Goal: Transaction & Acquisition: Subscribe to service/newsletter

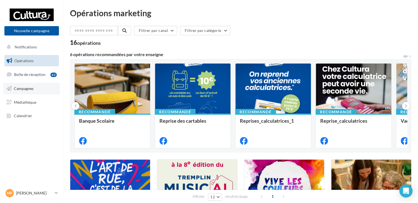
click at [25, 88] on span "Campagnes" at bounding box center [24, 88] width 20 height 5
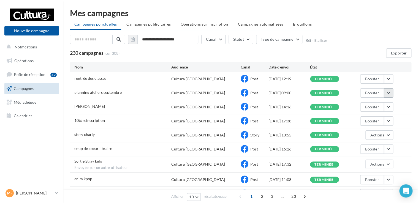
click at [389, 92] on button "button" at bounding box center [388, 92] width 9 height 9
click at [361, 102] on button "Voir les résultats" at bounding box center [365, 106] width 55 height 14
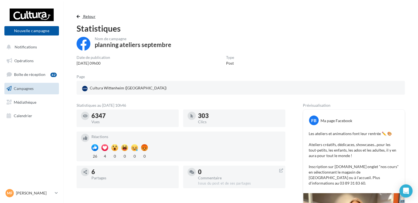
click at [88, 16] on span "Retour" at bounding box center [89, 16] width 12 height 5
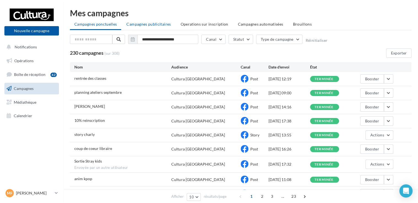
click at [162, 28] on li "Campagnes publicitaires" at bounding box center [148, 24] width 53 height 10
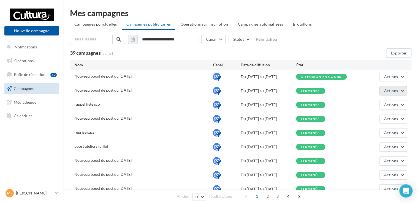
click at [404, 91] on button "Actions" at bounding box center [393, 90] width 28 height 9
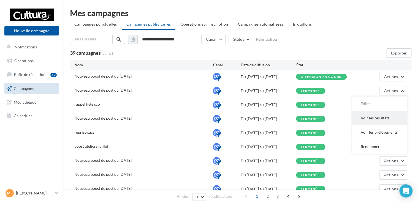
click at [389, 115] on button "Voir les résultats" at bounding box center [379, 118] width 55 height 14
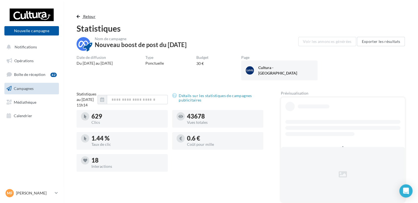
click at [85, 17] on span "Retour" at bounding box center [89, 16] width 12 height 5
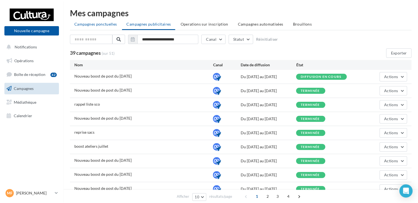
click at [87, 23] on span "Campagnes ponctuelles" at bounding box center [95, 24] width 42 height 5
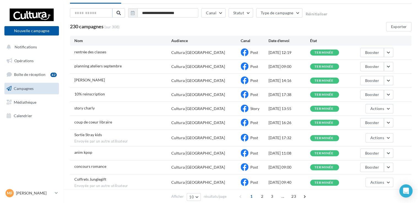
scroll to position [52, 0]
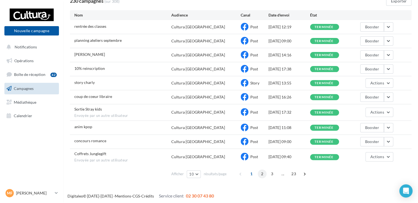
click at [261, 175] on span "2" at bounding box center [262, 174] width 9 height 9
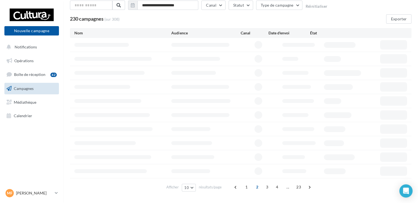
scroll to position [50, 0]
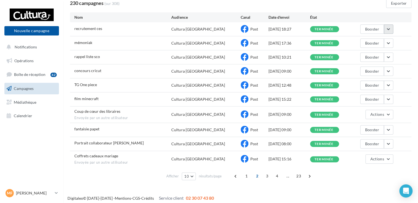
click at [389, 31] on button "button" at bounding box center [388, 29] width 9 height 9
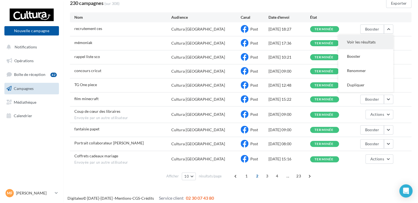
click at [361, 45] on button "Voir les résultats" at bounding box center [365, 42] width 55 height 14
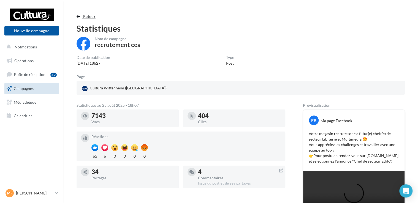
click at [91, 16] on span "Retour" at bounding box center [89, 16] width 12 height 5
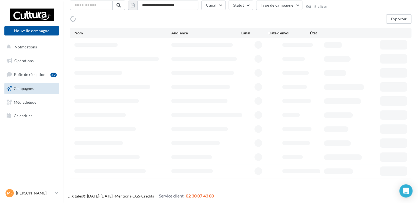
scroll to position [50, 0]
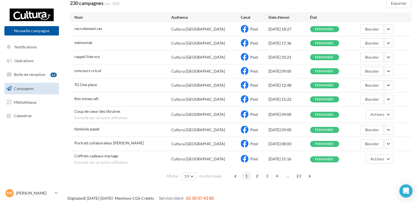
click at [248, 173] on span "1" at bounding box center [246, 176] width 9 height 9
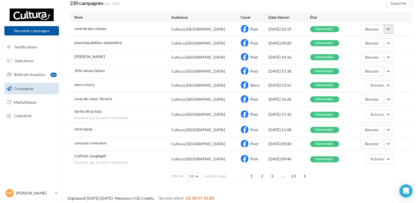
click at [391, 27] on button "button" at bounding box center [388, 29] width 9 height 9
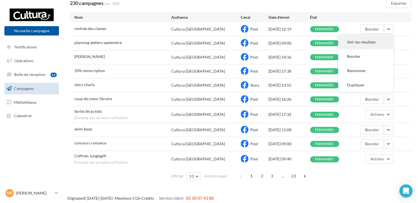
click at [371, 38] on button "Voir les résultats" at bounding box center [365, 42] width 55 height 14
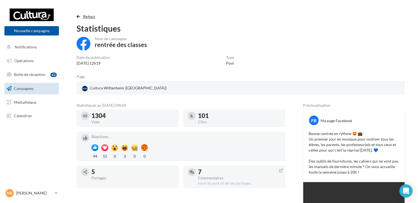
click at [86, 18] on span "Retour" at bounding box center [89, 16] width 12 height 5
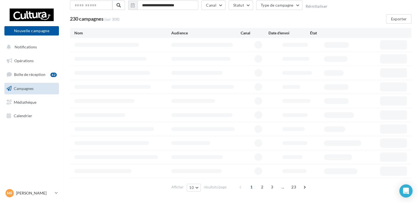
scroll to position [50, 0]
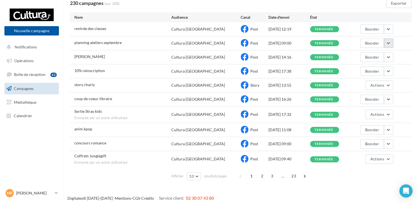
click at [387, 45] on button "button" at bounding box center [388, 43] width 9 height 9
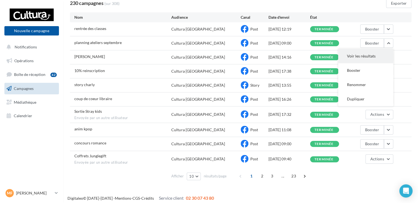
click at [368, 56] on button "Voir les résultats" at bounding box center [365, 56] width 55 height 14
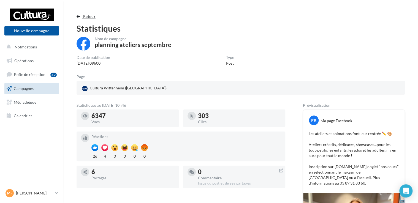
click at [79, 15] on span "button" at bounding box center [78, 17] width 3 height 4
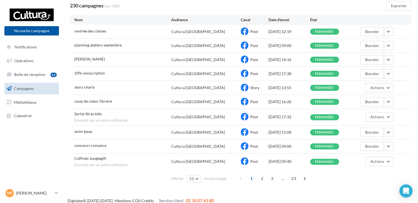
scroll to position [50, 0]
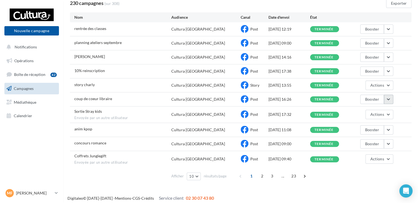
click at [391, 96] on button "button" at bounding box center [388, 99] width 9 height 9
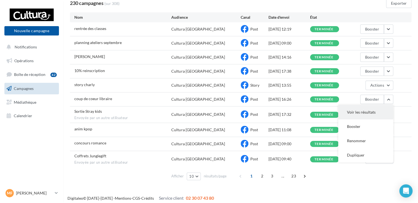
click at [381, 109] on button "Voir les résultats" at bounding box center [365, 112] width 55 height 14
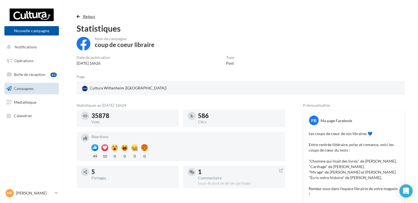
click at [92, 15] on span "Retour" at bounding box center [89, 16] width 12 height 5
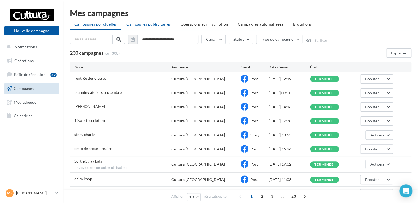
click at [155, 24] on span "Campagnes publicitaires" at bounding box center [148, 24] width 44 height 5
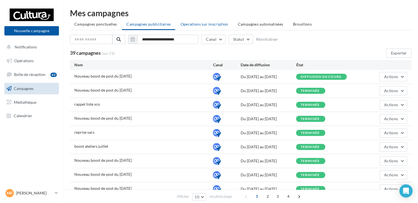
click at [204, 19] on li "Operations sur inscription" at bounding box center [204, 24] width 56 height 10
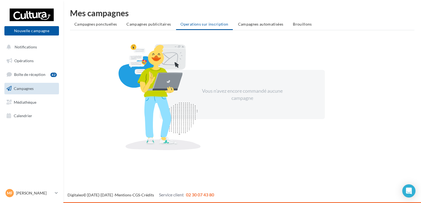
click at [159, 29] on ul "Campagnes ponctuelles Campagnes publicitaires Operations sur inscription Campag…" at bounding box center [242, 24] width 344 height 11
click at [160, 24] on span "Campagnes publicitaires" at bounding box center [148, 24] width 44 height 5
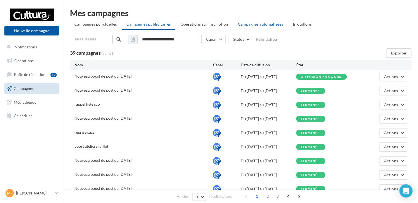
click at [246, 24] on span "Campagnes automatisées" at bounding box center [260, 24] width 45 height 5
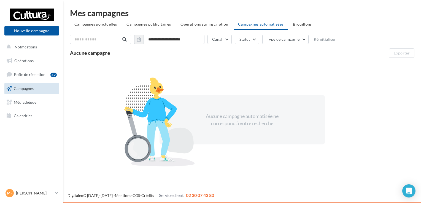
click at [159, 28] on li "Campagnes publicitaires" at bounding box center [148, 24] width 53 height 10
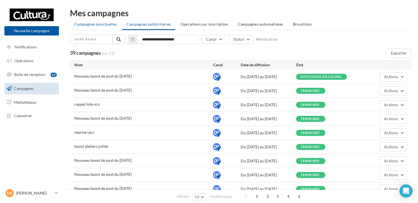
click at [99, 28] on li "Campagnes ponctuelles" at bounding box center [95, 24] width 51 height 10
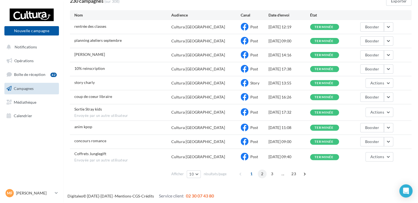
click at [262, 173] on span "2" at bounding box center [262, 174] width 9 height 9
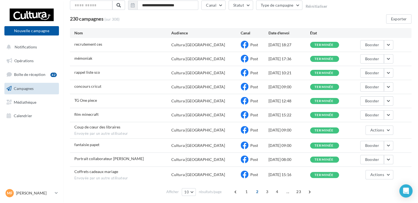
scroll to position [50, 0]
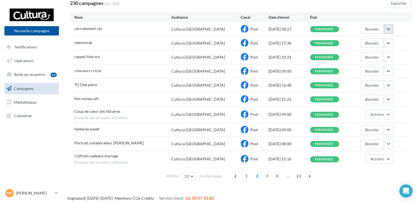
click at [385, 32] on button "button" at bounding box center [388, 29] width 9 height 9
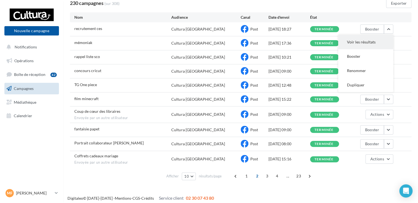
click at [373, 45] on button "Voir les résultats" at bounding box center [365, 42] width 55 height 14
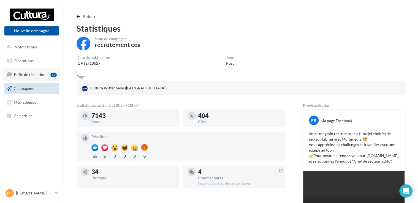
click at [33, 78] on link "Boîte de réception 42" at bounding box center [31, 75] width 57 height 12
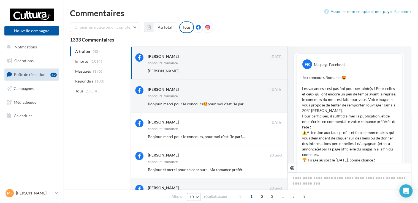
scroll to position [296, 0]
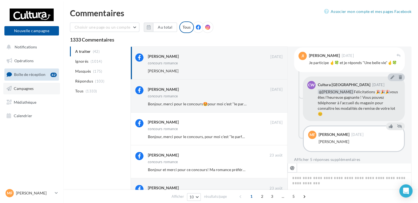
click at [30, 88] on span "Campagnes" at bounding box center [24, 88] width 20 height 5
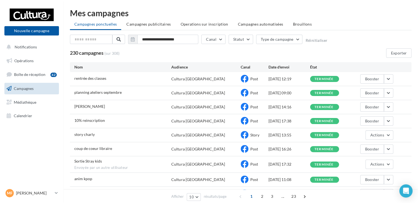
click at [291, 18] on div "**********" at bounding box center [240, 121] width 341 height 224
click at [294, 22] on li "Brouillons" at bounding box center [302, 24] width 28 height 10
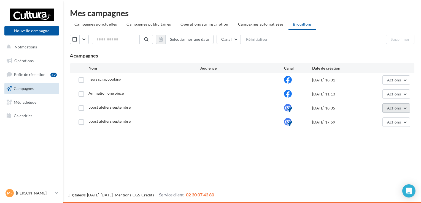
click at [393, 106] on span "Actions" at bounding box center [394, 108] width 14 height 5
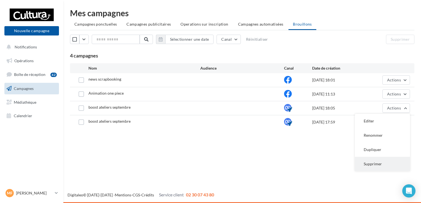
click at [375, 164] on button "Supprimer" at bounding box center [382, 164] width 55 height 14
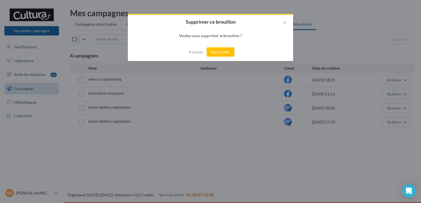
drag, startPoint x: 226, startPoint y: 52, endPoint x: 246, endPoint y: 57, distance: 21.2
click at [226, 52] on button "Supprimer" at bounding box center [221, 51] width 28 height 9
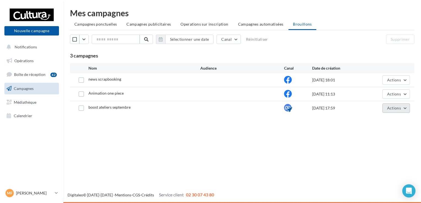
click at [400, 110] on button "Actions" at bounding box center [396, 108] width 28 height 9
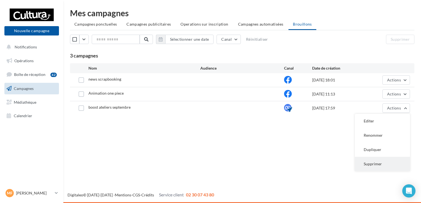
click at [380, 162] on button "Supprimer" at bounding box center [382, 164] width 55 height 14
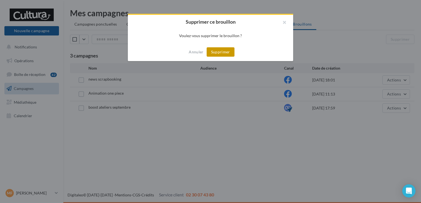
click at [231, 53] on button "Supprimer" at bounding box center [221, 51] width 28 height 9
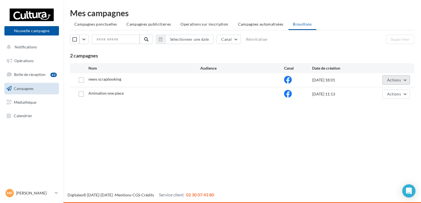
click at [395, 75] on button "Actions" at bounding box center [396, 79] width 28 height 9
click at [382, 96] on button "Editer" at bounding box center [382, 93] width 55 height 14
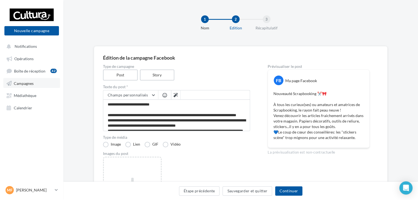
click at [33, 84] on link "Campagnes" at bounding box center [31, 83] width 57 height 10
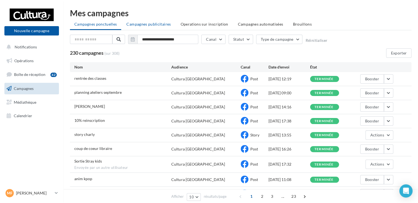
click at [159, 26] on span "Campagnes publicitaires" at bounding box center [148, 24] width 44 height 5
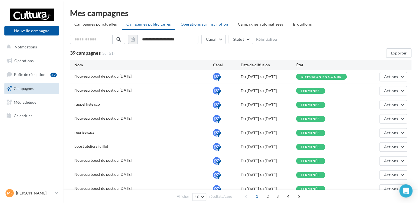
click at [195, 28] on li "Operations sur inscription" at bounding box center [204, 24] width 56 height 10
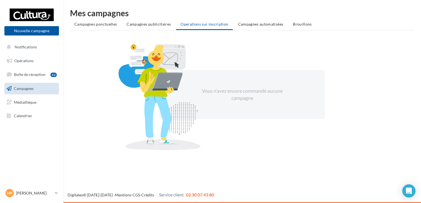
click at [160, 30] on div "Mes campagnes Campagnes ponctuelles Campagnes publicitaires Operations sur insc…" at bounding box center [242, 82] width 344 height 146
click at [158, 25] on span "Campagnes publicitaires" at bounding box center [148, 24] width 44 height 5
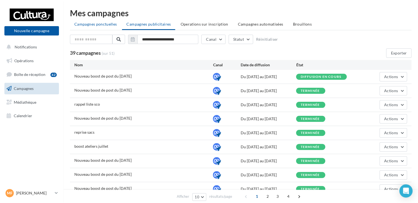
click at [115, 27] on li "Campagnes ponctuelles" at bounding box center [95, 24] width 51 height 10
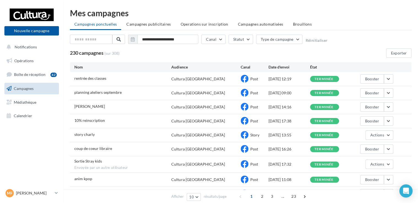
click at [301, 25] on span "Brouillons" at bounding box center [302, 24] width 19 height 5
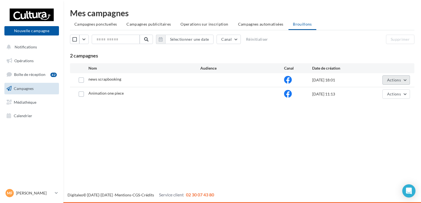
click at [394, 80] on span "Actions" at bounding box center [394, 80] width 14 height 5
click at [380, 98] on button "Editer" at bounding box center [382, 93] width 55 height 14
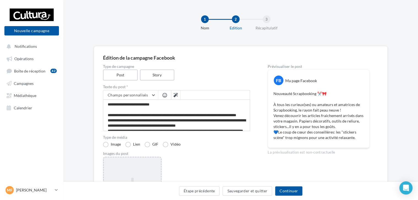
scroll to position [73, 0]
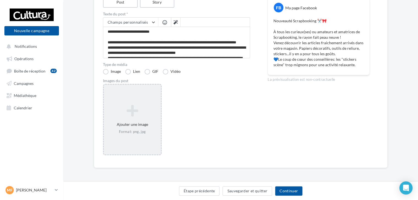
click at [151, 131] on div "Format: png, jpg" at bounding box center [132, 132] width 53 height 5
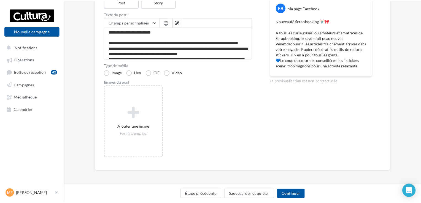
scroll to position [70, 0]
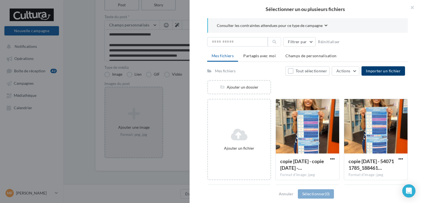
click at [381, 67] on button "Importer un fichier" at bounding box center [383, 70] width 44 height 9
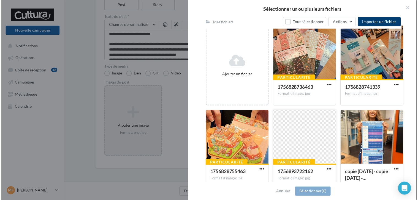
scroll to position [83, 0]
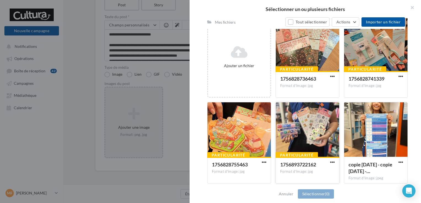
click at [306, 118] on div at bounding box center [307, 129] width 63 height 55
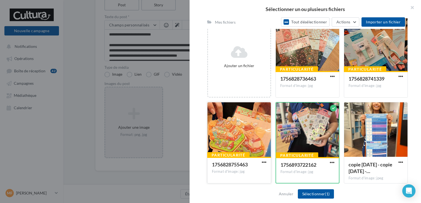
click at [257, 127] on div at bounding box center [238, 129] width 63 height 55
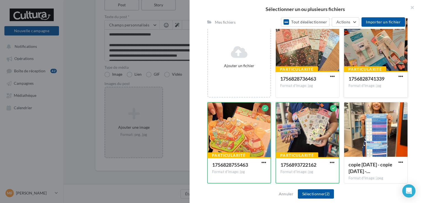
click at [350, 47] on div at bounding box center [375, 44] width 63 height 55
click at [309, 50] on div at bounding box center [307, 44] width 63 height 55
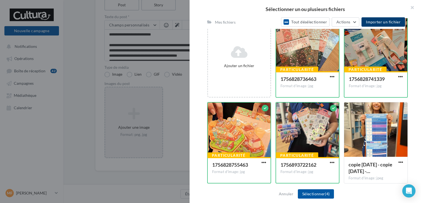
click at [377, 19] on button "Importer un fichier" at bounding box center [383, 21] width 44 height 9
click at [314, 201] on div "Annuler Sélectionner (4)" at bounding box center [304, 194] width 231 height 18
click at [308, 196] on button "Sélectionner (4)" at bounding box center [316, 193] width 36 height 9
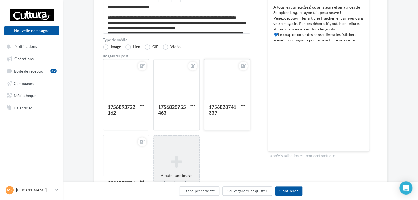
scroll to position [70, 0]
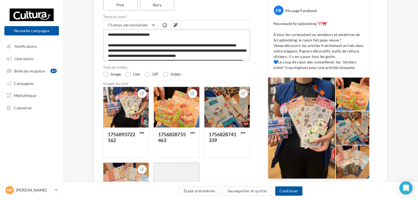
click at [160, 53] on textarea "**********" at bounding box center [176, 45] width 147 height 32
type textarea "**********"
click at [152, 52] on textarea "**********" at bounding box center [176, 45] width 147 height 32
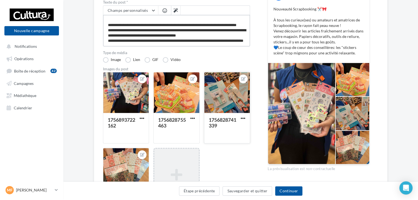
scroll to position [98, 0]
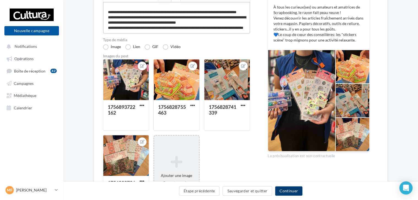
type textarea "**********"
click at [289, 189] on button "Continuer" at bounding box center [288, 191] width 27 height 9
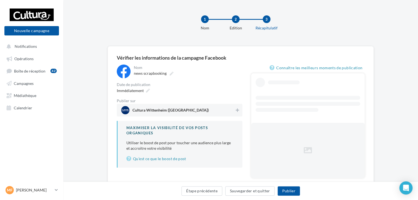
click at [228, 117] on div "**********" at bounding box center [180, 116] width 126 height 103
click at [234, 110] on span "Cultura Wittenheim (Wittenheim)" at bounding box center [177, 110] width 113 height 8
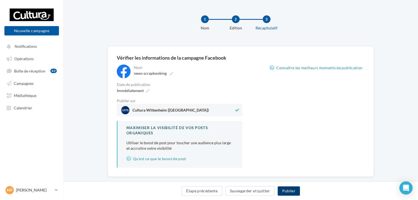
click at [288, 192] on button "Publier" at bounding box center [289, 191] width 22 height 9
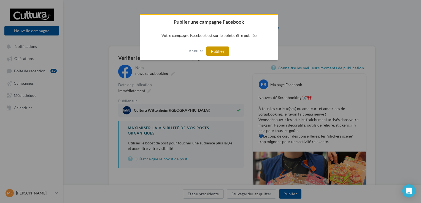
click at [227, 53] on button "Publier" at bounding box center [217, 51] width 23 height 9
